Goal: Task Accomplishment & Management: Manage account settings

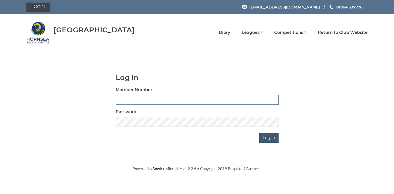
type input "0580"
click at [270, 138] on input "Log in" at bounding box center [268, 138] width 19 height 10
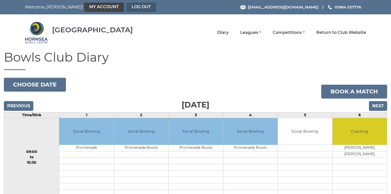
click at [126, 6] on link "Log out" at bounding box center [140, 7] width 29 height 9
